Goal: Task Accomplishment & Management: Complete application form

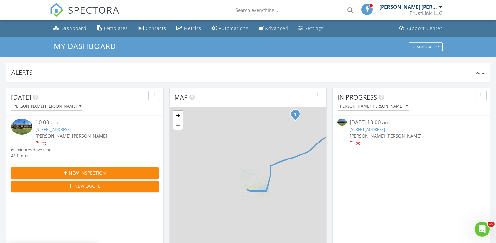
click at [385, 130] on link "3228 Post St, Deltona, FL 32738" at bounding box center [367, 130] width 35 height 6
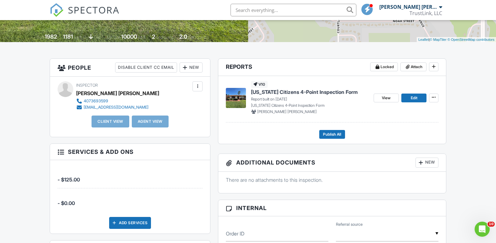
click at [192, 68] on div "New" at bounding box center [191, 68] width 23 height 10
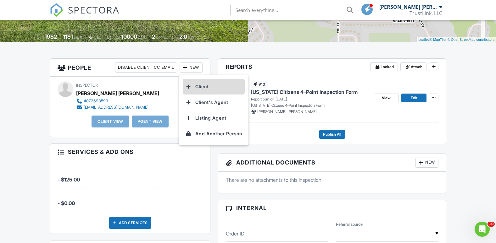
click at [208, 87] on li "Client" at bounding box center [214, 87] width 62 height 16
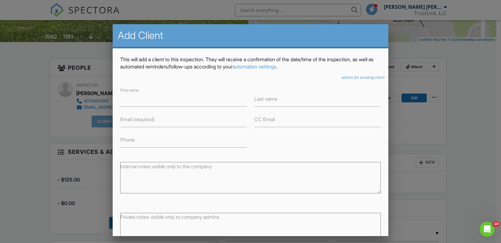
click at [146, 121] on label "Email (required)" at bounding box center [137, 119] width 34 height 7
click at [146, 121] on input "Email (required)" at bounding box center [183, 119] width 126 height 15
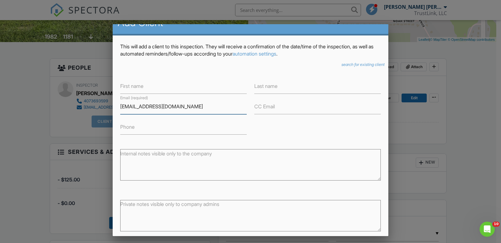
scroll to position [43, 0]
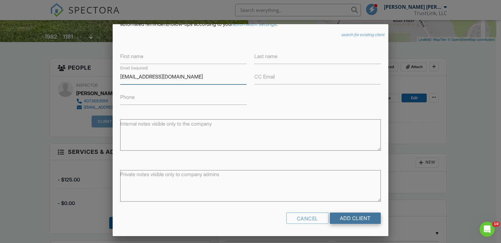
type input "[EMAIL_ADDRESS][DOMAIN_NAME]"
click at [350, 219] on input "Add Client" at bounding box center [355, 218] width 51 height 11
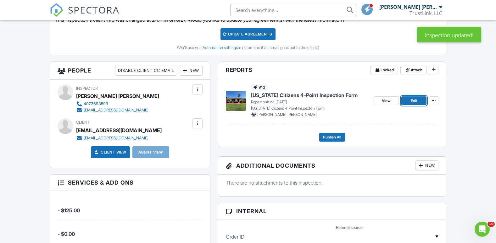
drag, startPoint x: 411, startPoint y: 100, endPoint x: 412, endPoint y: 106, distance: 6.1
click at [411, 100] on span "Edit" at bounding box center [414, 101] width 7 height 6
